Goal: Task Accomplishment & Management: Use online tool/utility

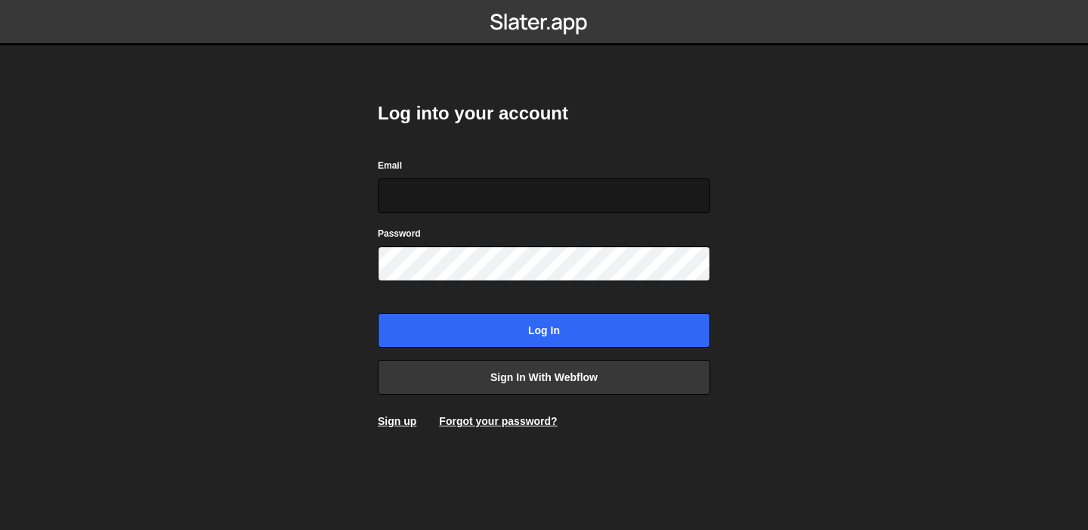
click at [392, 195] on input "Email" at bounding box center [544, 195] width 333 height 35
type input "[PERSON_NAME][EMAIL_ADDRESS][DOMAIN_NAME]"
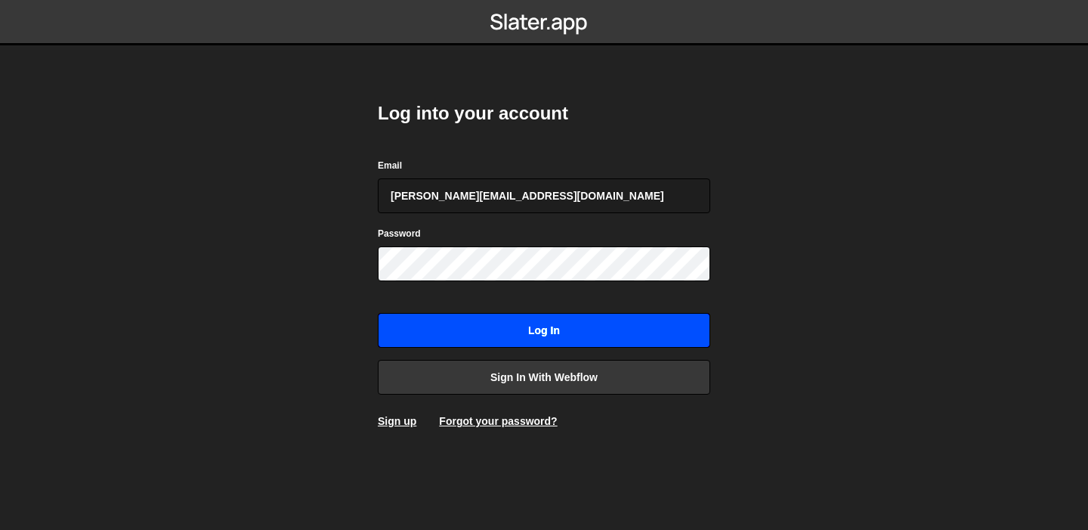
click at [535, 327] on input "Log in" at bounding box center [544, 330] width 333 height 35
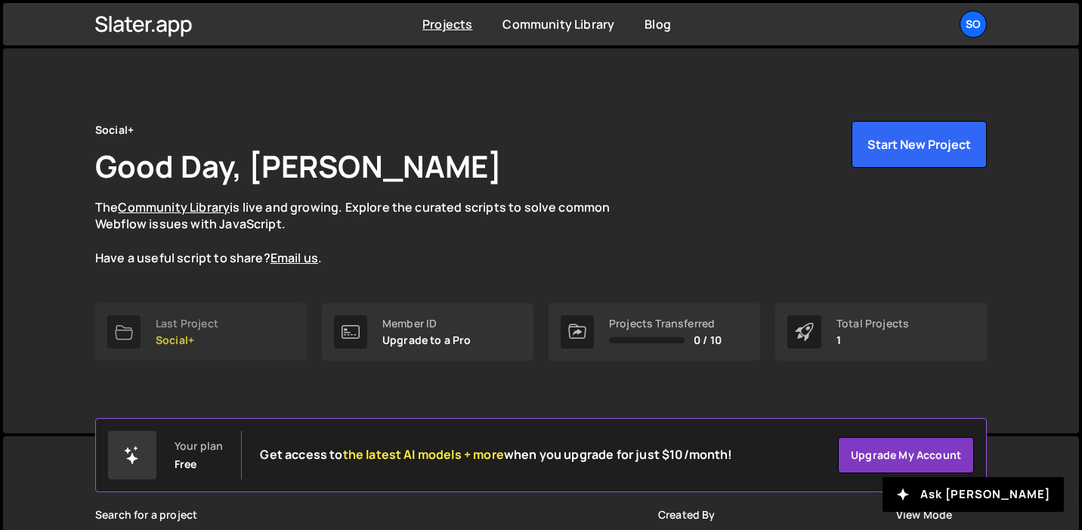
click at [232, 333] on link "Last Project Social+" at bounding box center [201, 331] width 212 height 57
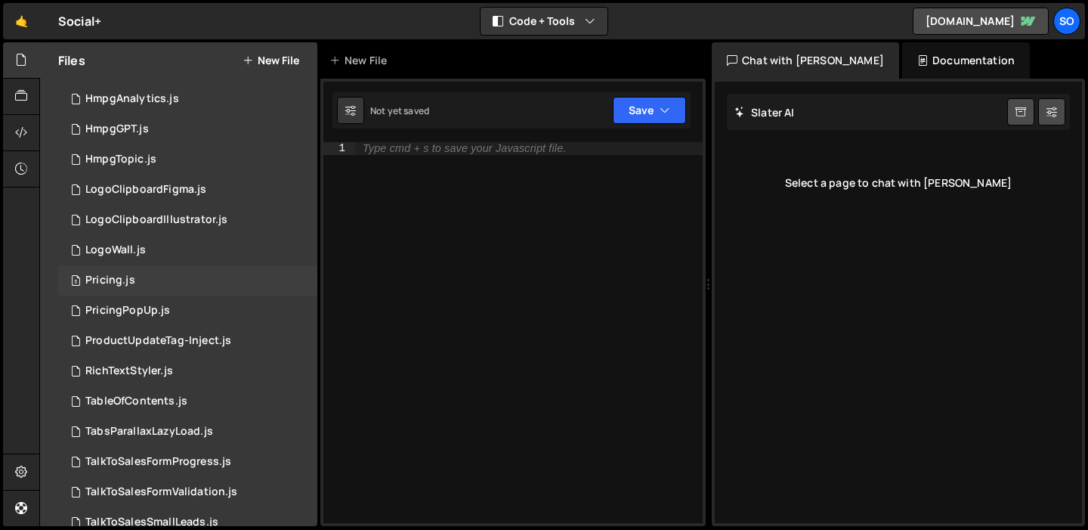
scroll to position [206, 0]
click at [148, 276] on div "3 Pricing.js 0" at bounding box center [187, 281] width 259 height 30
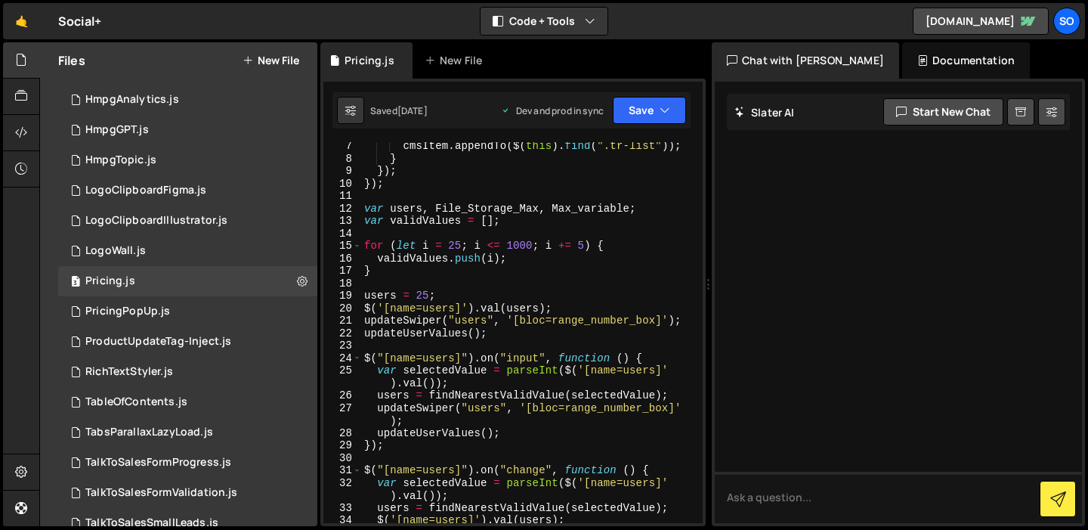
scroll to position [0, 0]
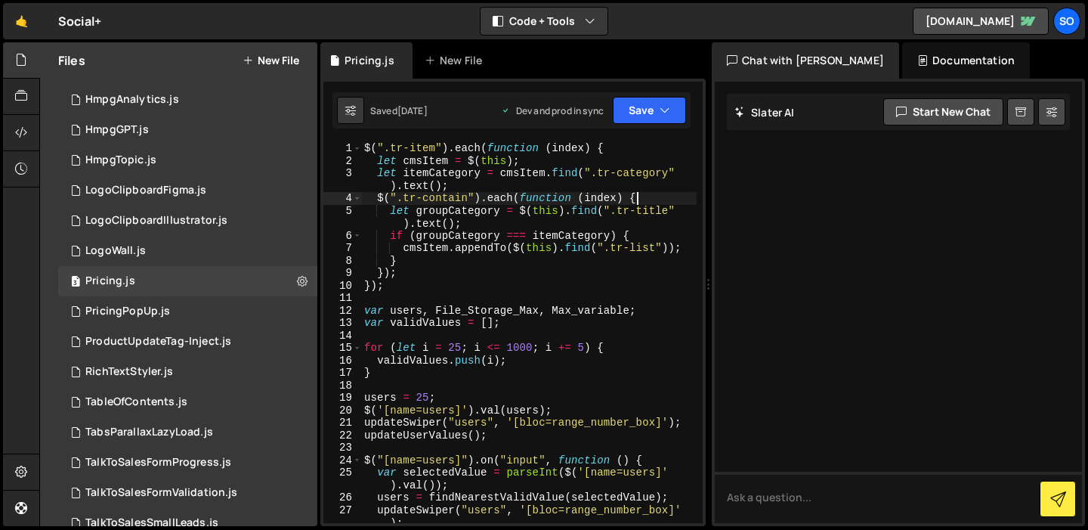
click at [644, 194] on div "$ ( ".tr-item" ) . each ( function ( index ) { let cmsItem = $ ( this ) ; let i…" at bounding box center [529, 345] width 336 height 406
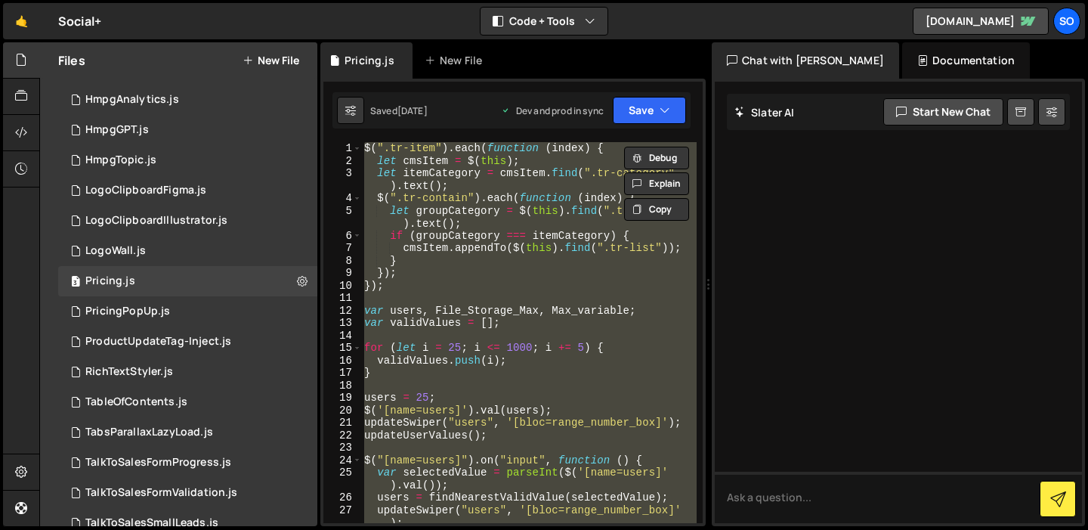
click at [511, 228] on div "$ ( ".tr-item" ) . each ( function ( index ) { let cmsItem = $ ( this ) ; let i…" at bounding box center [529, 332] width 336 height 381
click at [464, 175] on div "$ ( ".tr-item" ) . each ( function ( index ) { let cmsItem = $ ( this ) ; let i…" at bounding box center [529, 332] width 336 height 381
click at [481, 222] on div "$ ( ".tr-item" ) . each ( function ( index ) { let cmsItem = $ ( this ) ; let i…" at bounding box center [529, 332] width 336 height 381
paste textarea
type textarea "}"
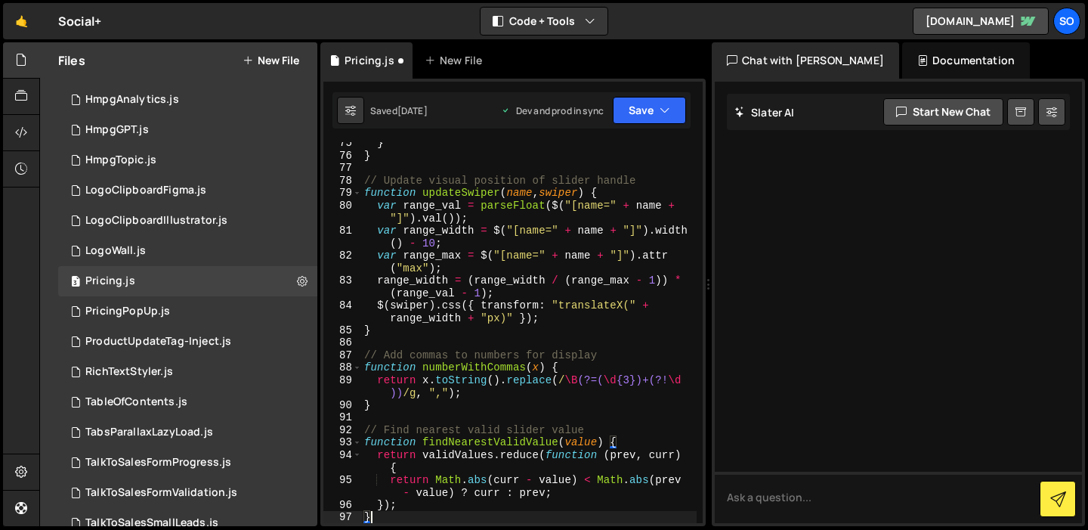
scroll to position [1053, 0]
click at [649, 106] on button "Save" at bounding box center [649, 110] width 73 height 27
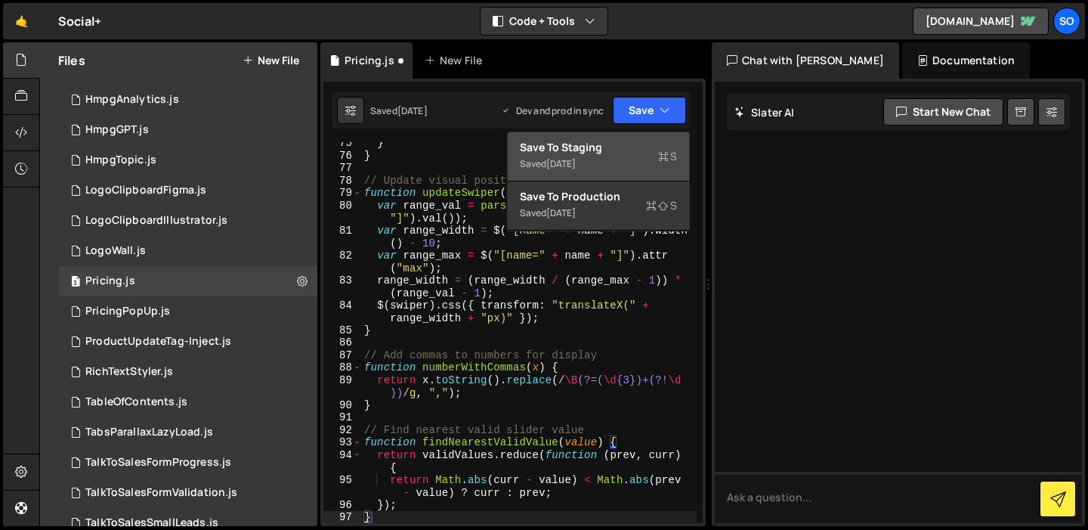
click at [580, 153] on div "Save to Staging S" at bounding box center [598, 147] width 157 height 15
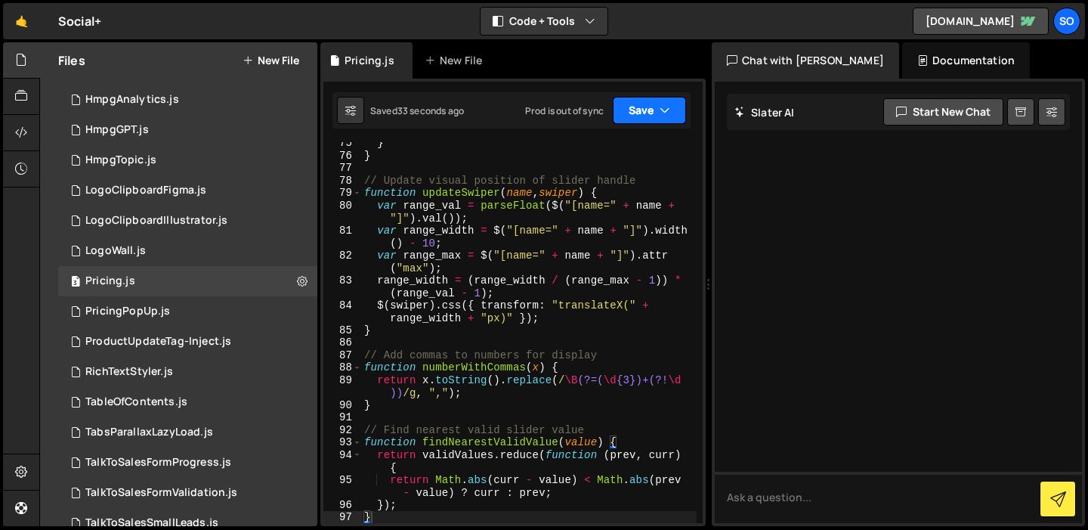
click at [644, 113] on button "Save" at bounding box center [649, 110] width 73 height 27
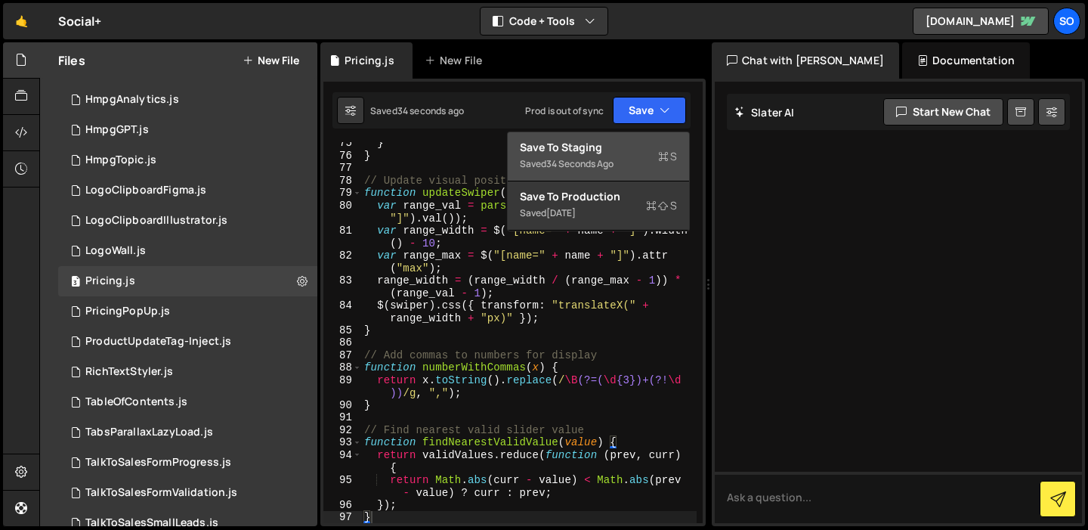
click at [589, 153] on div "Save to Staging S" at bounding box center [598, 147] width 157 height 15
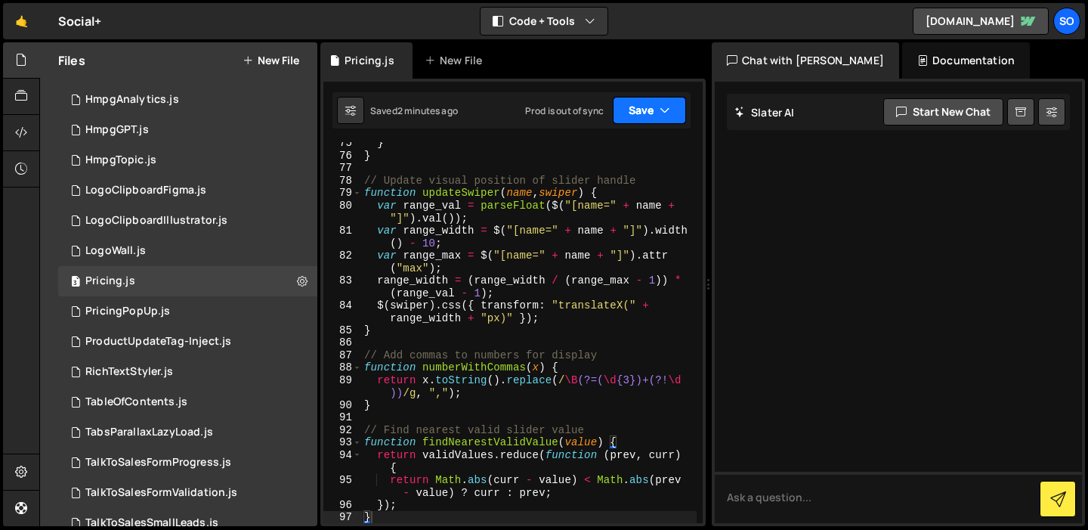
click at [636, 106] on button "Save" at bounding box center [649, 110] width 73 height 27
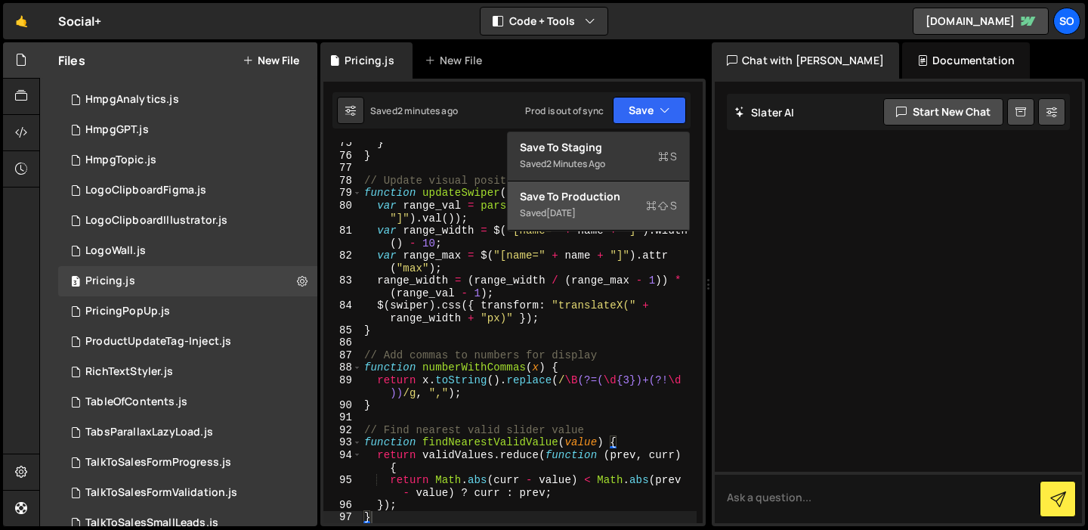
click at [605, 204] on div "Saved [DATE]" at bounding box center [598, 213] width 157 height 18
